Goal: Obtain resource: Obtain resource

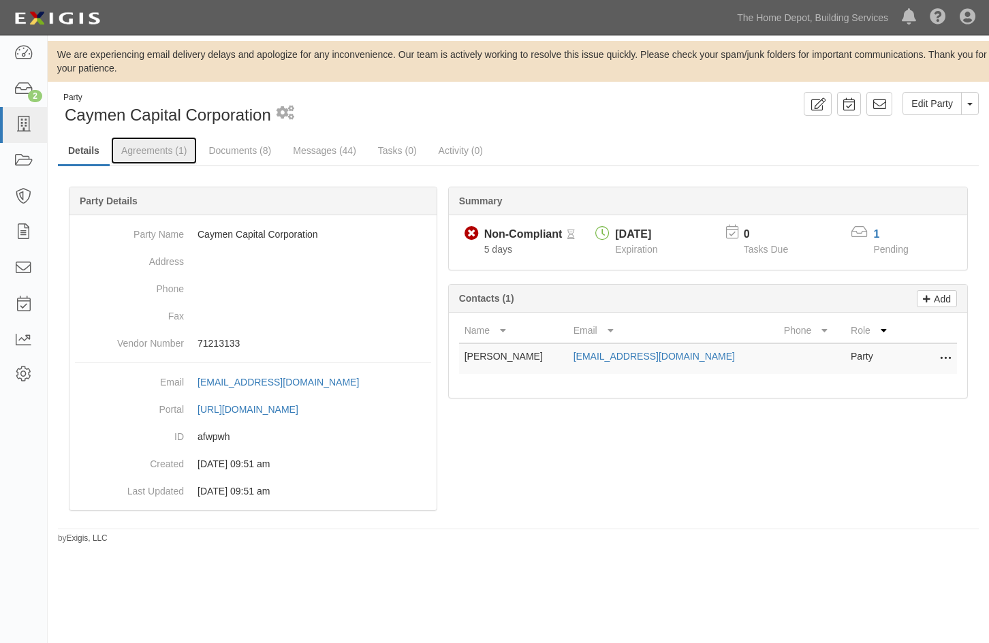
click at [149, 151] on link "Agreements (1)" at bounding box center [154, 150] width 86 height 27
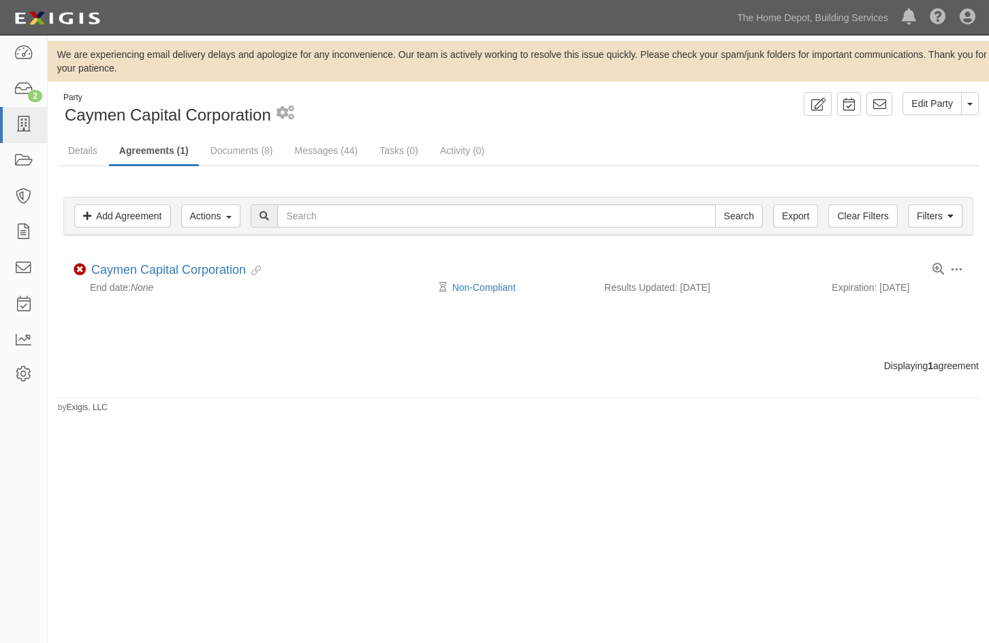
click at [145, 261] on li "Toggle Agreement Dropdown Edit Log activity Add task Send message Archive Delet…" at bounding box center [518, 278] width 910 height 58
click at [148, 267] on link "Caymen Capital Corporation" at bounding box center [168, 270] width 155 height 14
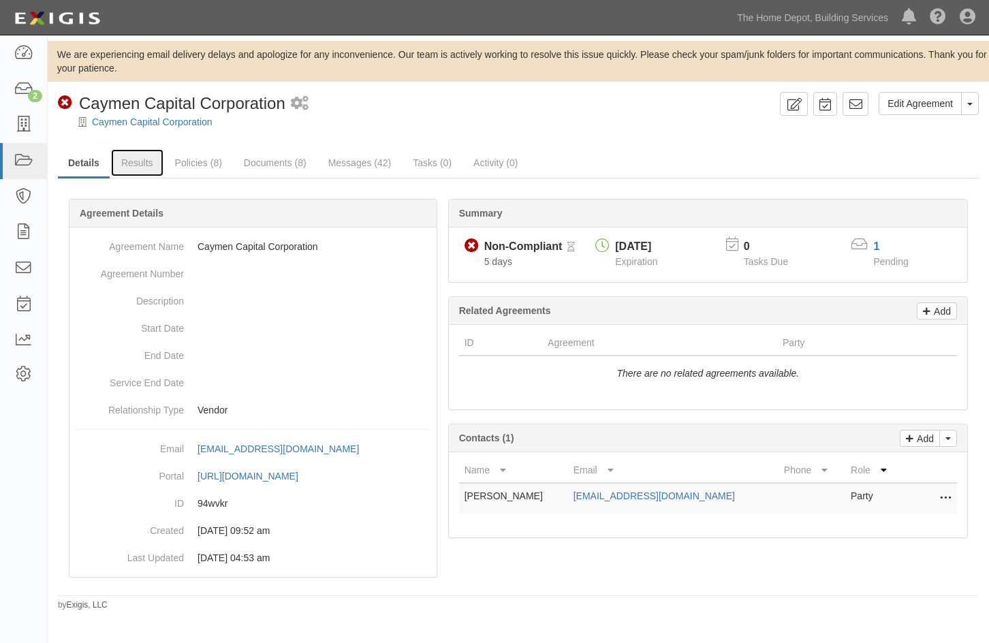
click at [143, 163] on link "Results" at bounding box center [137, 162] width 52 height 27
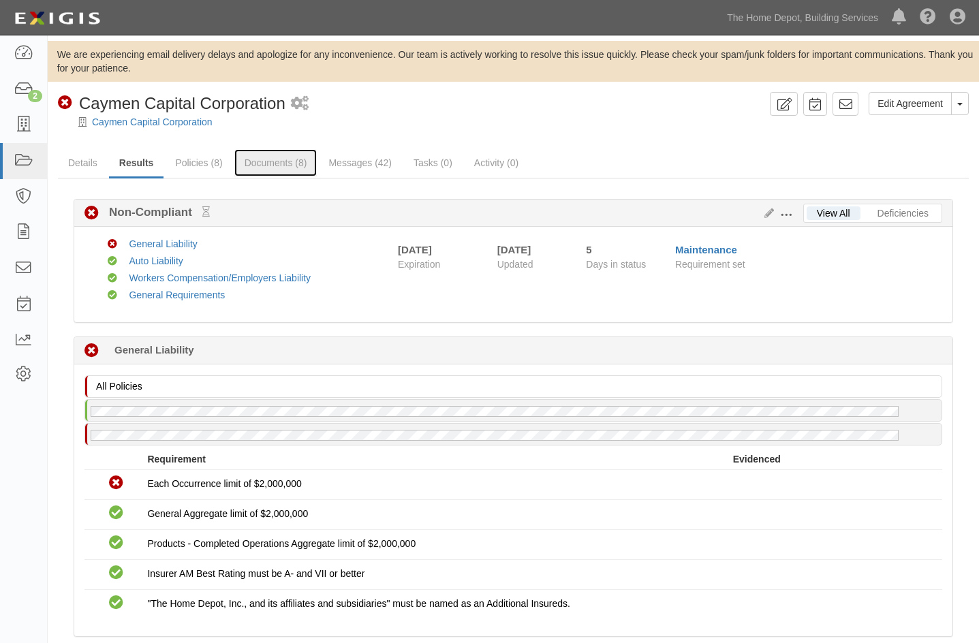
click at [252, 155] on link "Documents (8)" at bounding box center [275, 162] width 83 height 27
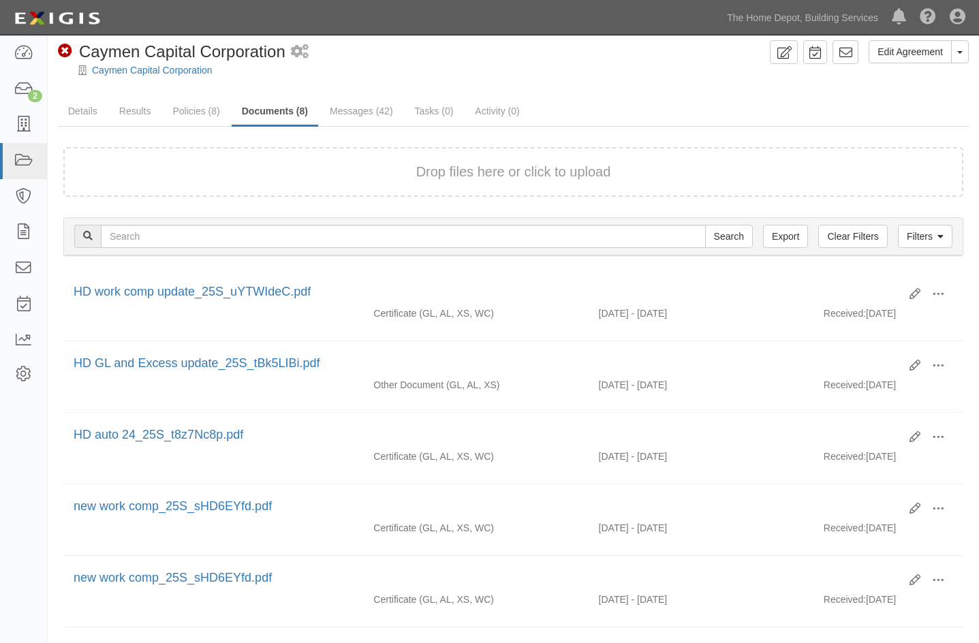
scroll to position [136, 0]
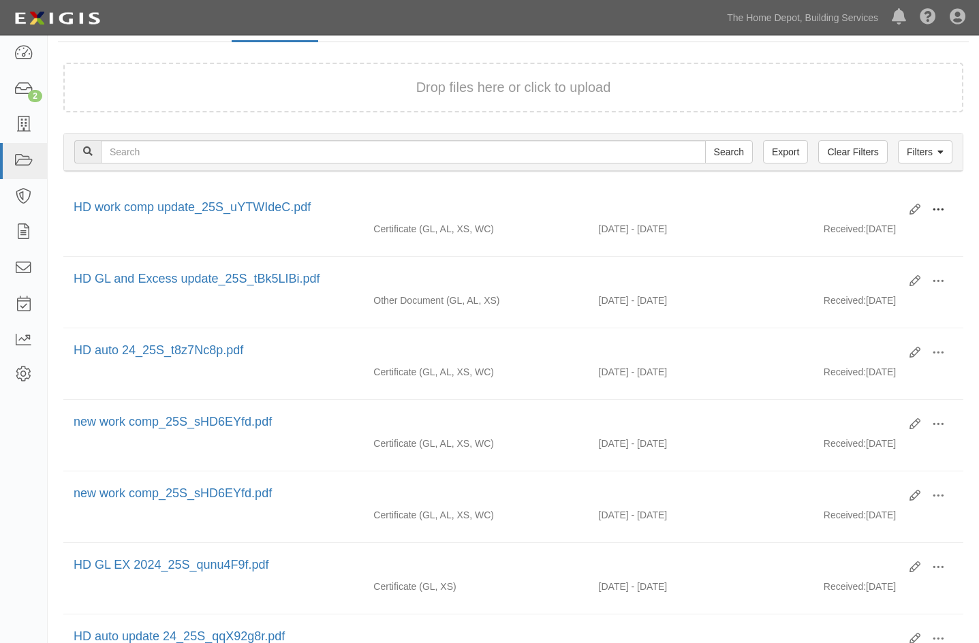
click at [935, 205] on span at bounding box center [938, 210] width 12 height 12
click at [858, 230] on link "View" at bounding box center [872, 229] width 108 height 25
click at [937, 280] on span at bounding box center [938, 281] width 12 height 12
click at [847, 302] on link "View" at bounding box center [872, 301] width 108 height 25
click at [938, 205] on span at bounding box center [938, 210] width 12 height 12
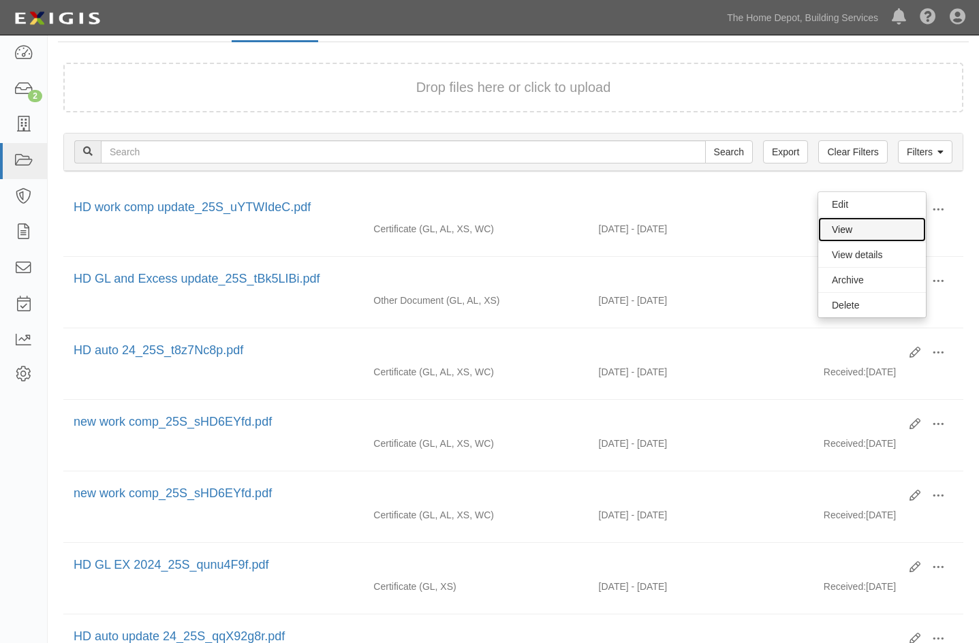
click at [847, 227] on link "View" at bounding box center [872, 229] width 108 height 25
click at [937, 281] on span at bounding box center [938, 281] width 12 height 12
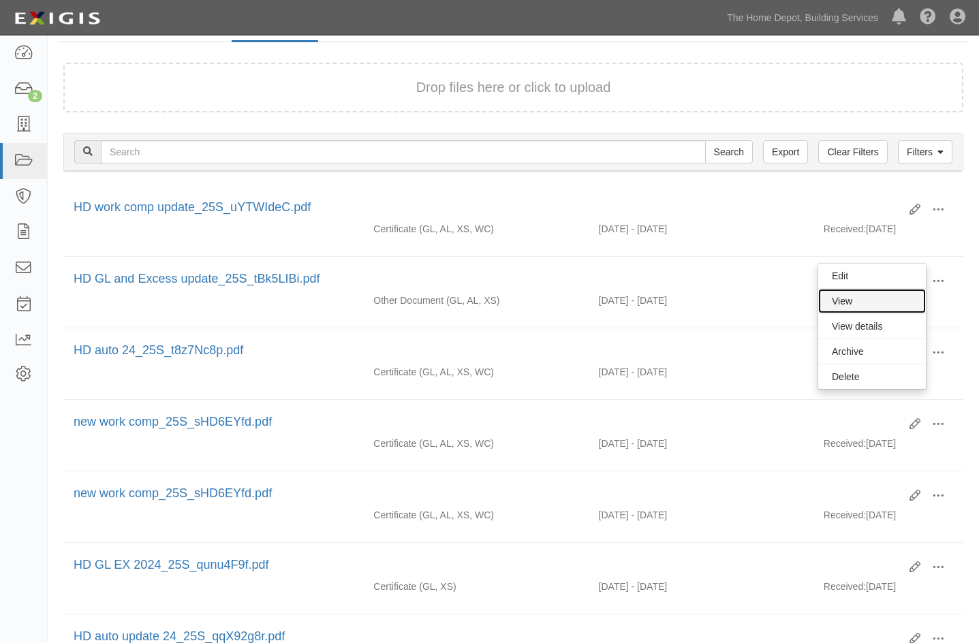
click at [860, 304] on link "View" at bounding box center [872, 301] width 108 height 25
click at [934, 210] on span at bounding box center [938, 210] width 12 height 12
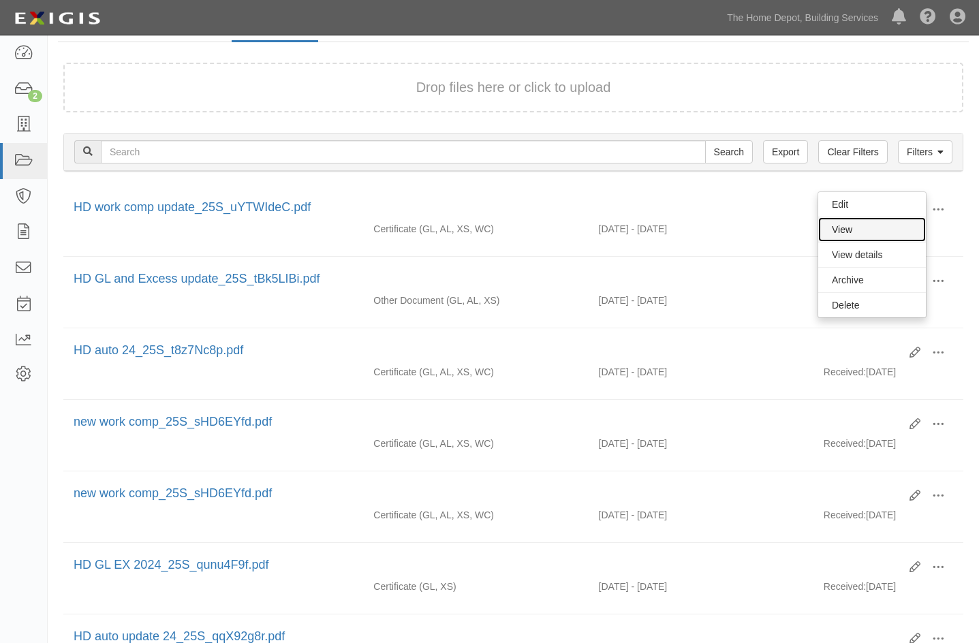
click at [859, 227] on link "View" at bounding box center [872, 229] width 108 height 25
